Goal: Check status

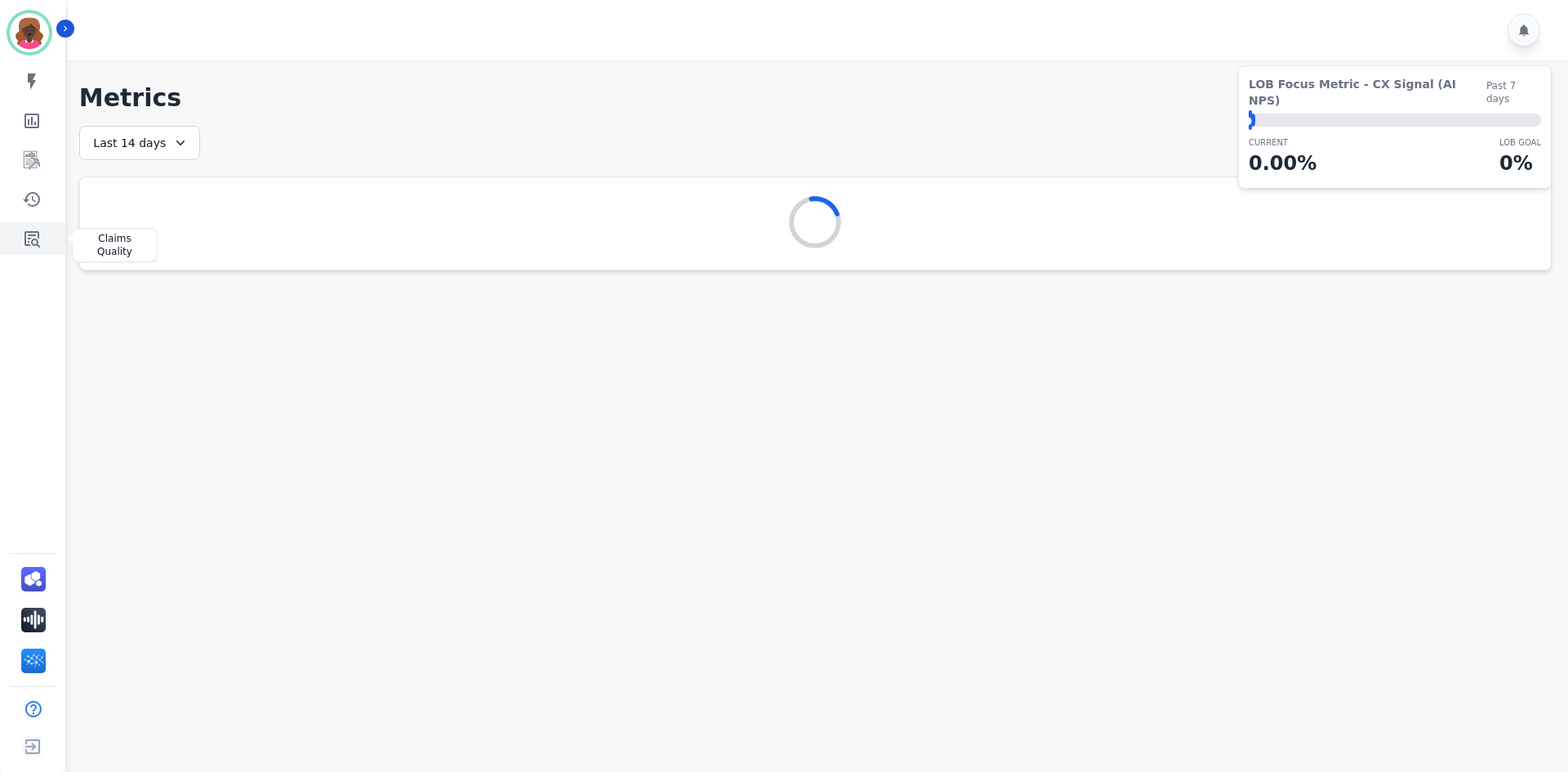
click at [31, 251] on link "Sidebar" at bounding box center [33, 238] width 63 height 33
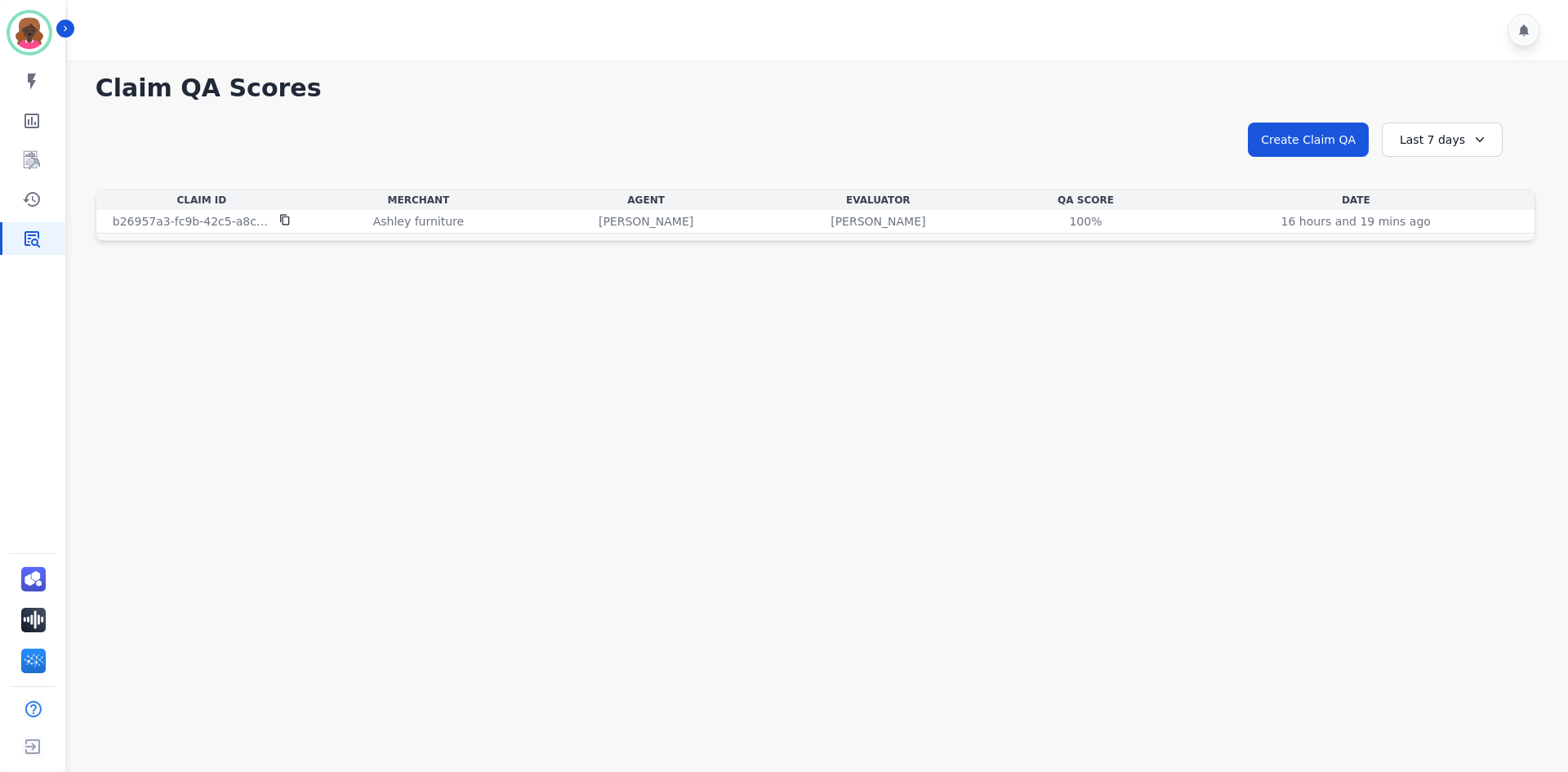
click at [1426, 134] on div "Last 7 days" at bounding box center [1442, 140] width 121 height 34
click at [1448, 314] on li "Last 12 months" at bounding box center [1453, 326] width 82 height 33
